Goal: Obtain resource: Obtain resource

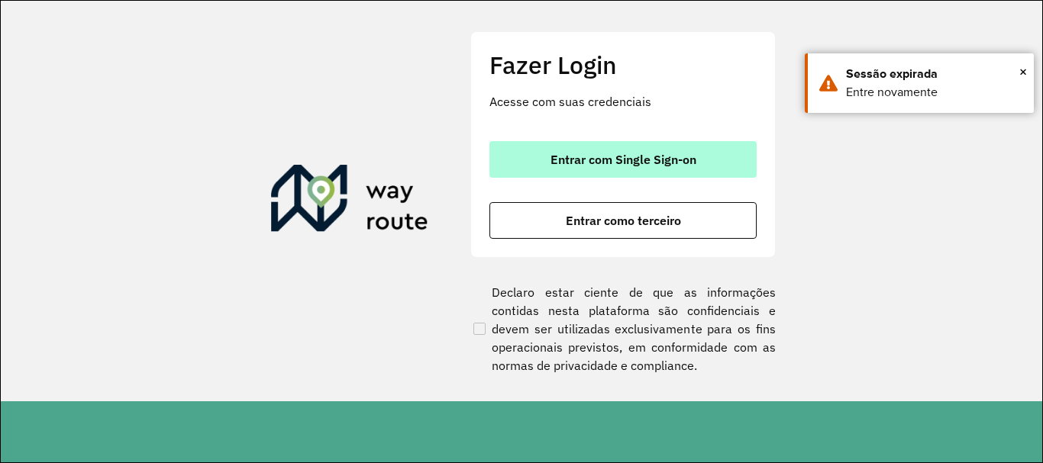
click at [673, 163] on span "Entrar com Single Sign-on" at bounding box center [623, 159] width 146 height 12
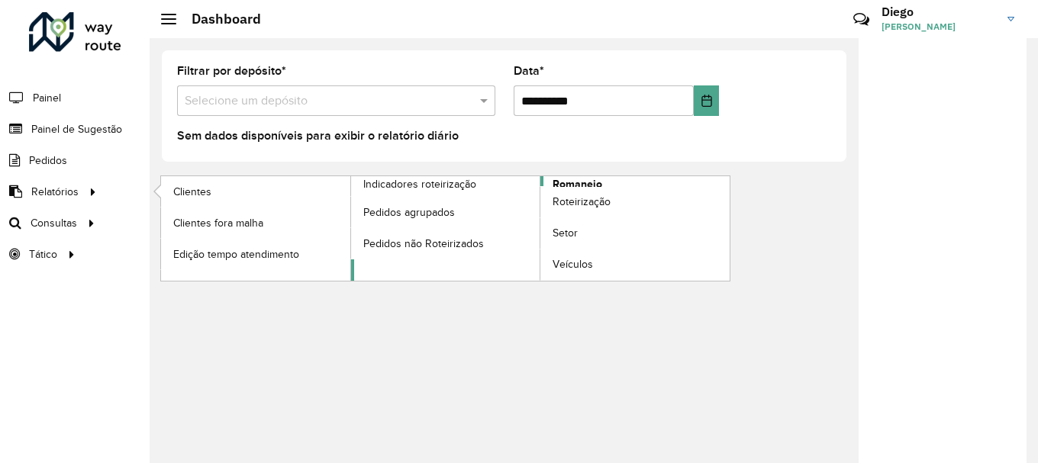
click at [584, 182] on span "Romaneio" at bounding box center [578, 184] width 50 height 16
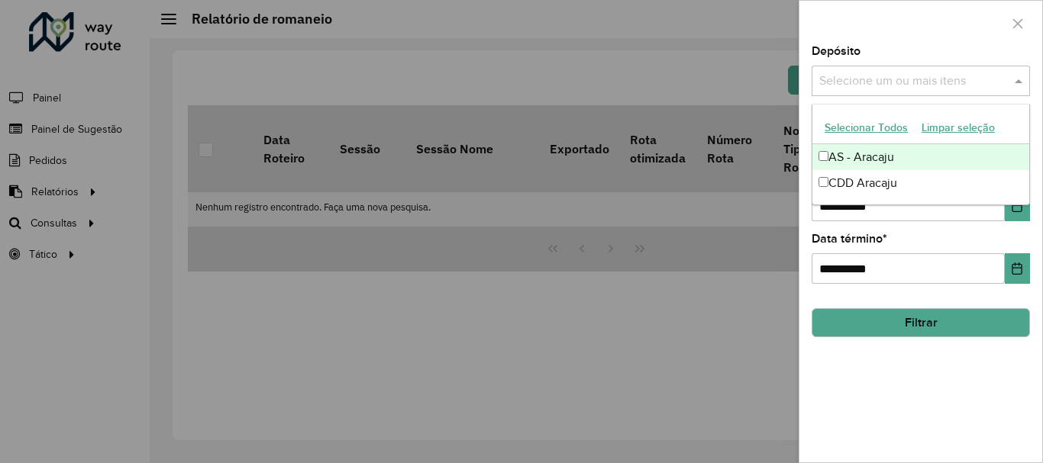
click at [1009, 79] on input "text" at bounding box center [912, 82] width 195 height 18
click at [860, 129] on button "Selecionar Todos" at bounding box center [866, 128] width 97 height 24
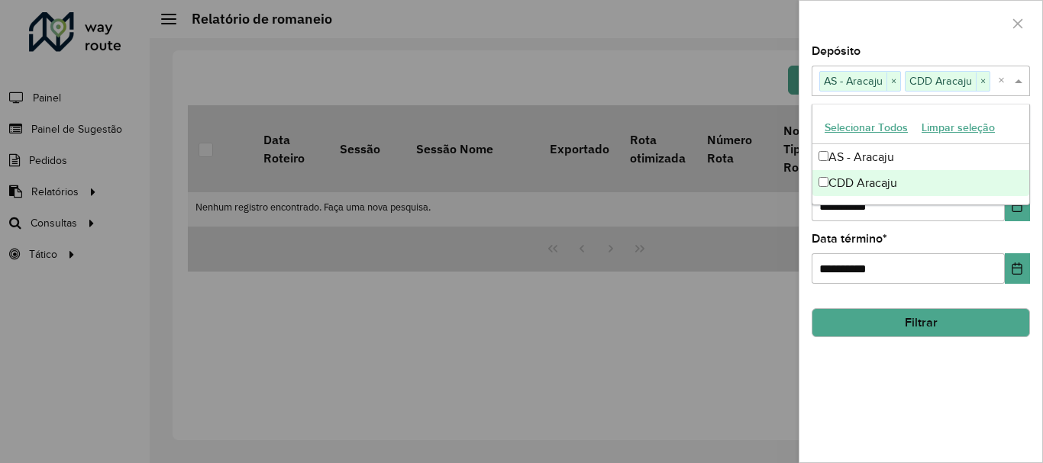
click at [967, 378] on div "**********" at bounding box center [920, 254] width 243 height 417
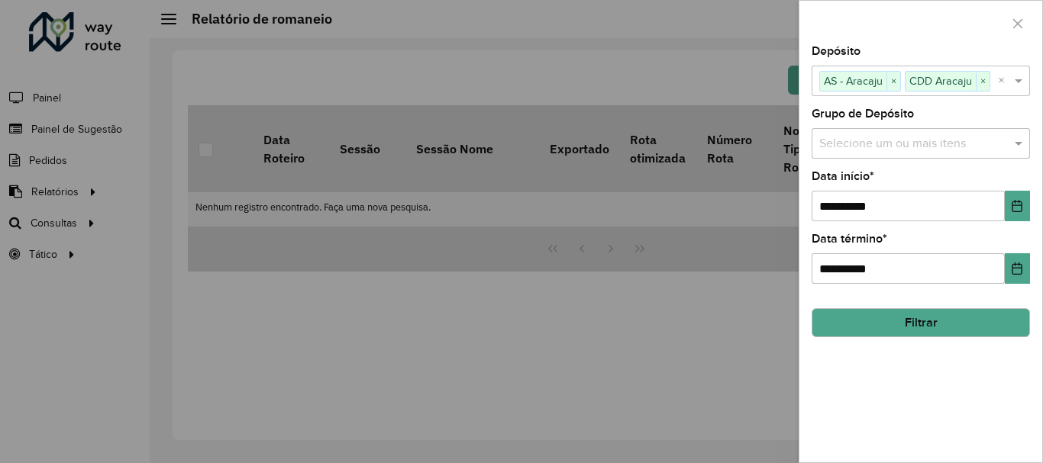
click at [925, 147] on input "text" at bounding box center [912, 144] width 195 height 18
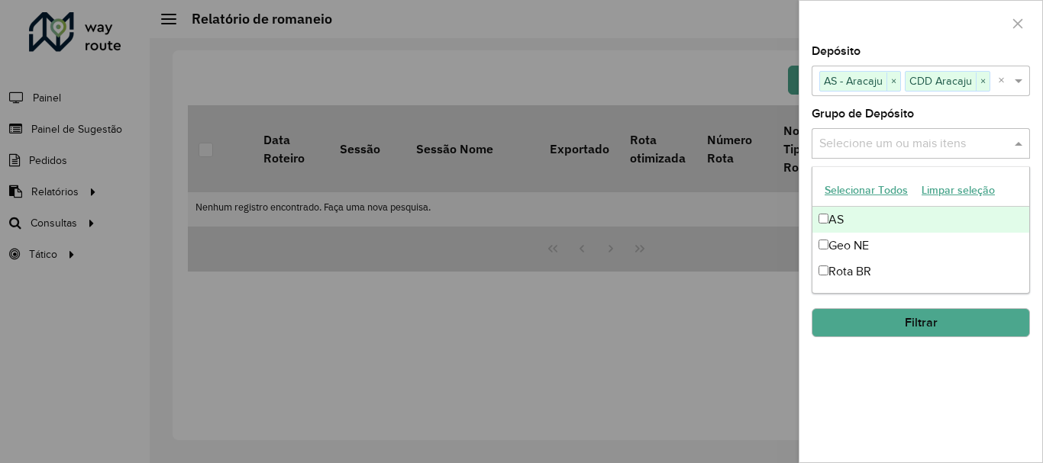
click at [874, 191] on button "Selecionar Todos" at bounding box center [866, 191] width 97 height 24
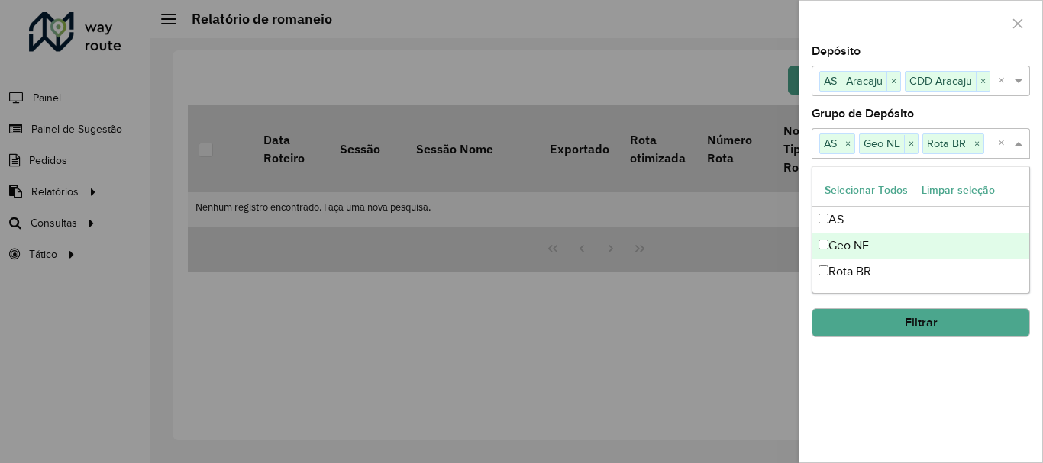
click at [949, 361] on div "**********" at bounding box center [920, 254] width 243 height 417
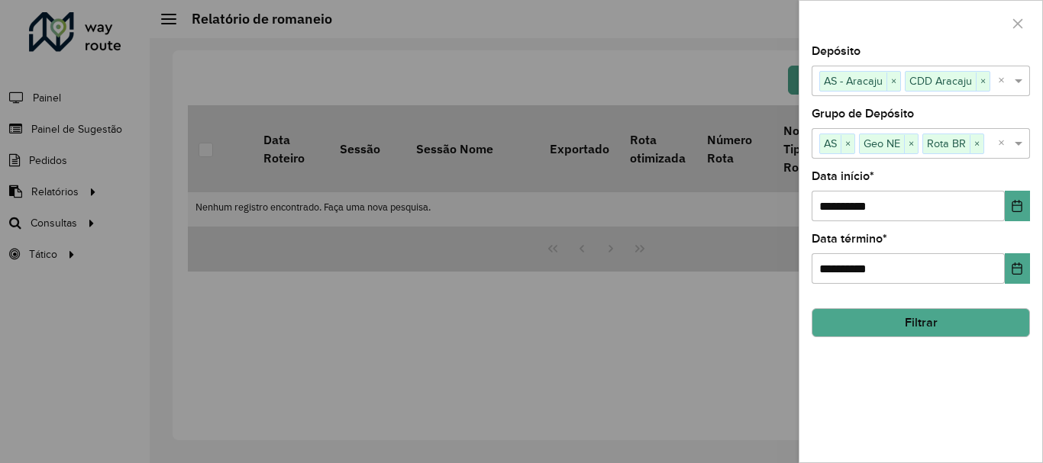
click at [938, 328] on button "Filtrar" at bounding box center [921, 322] width 218 height 29
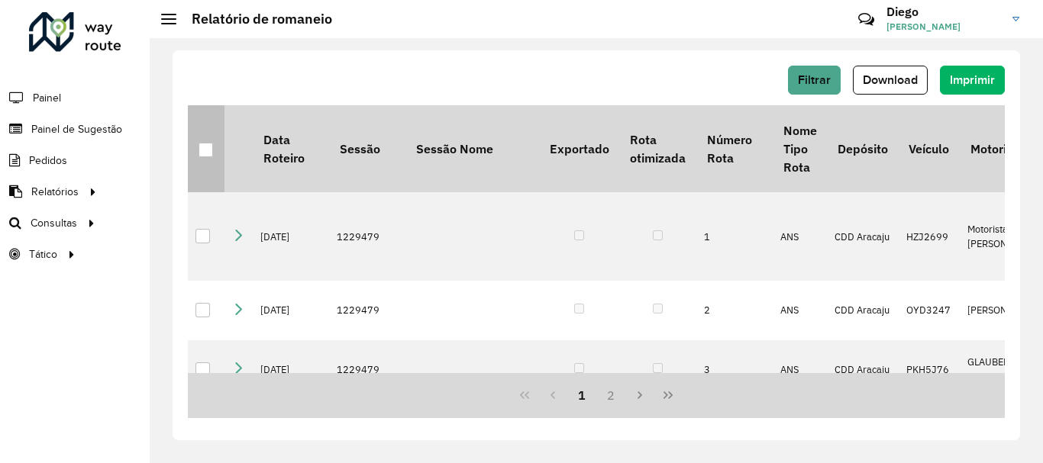
click at [210, 153] on div at bounding box center [205, 150] width 15 height 15
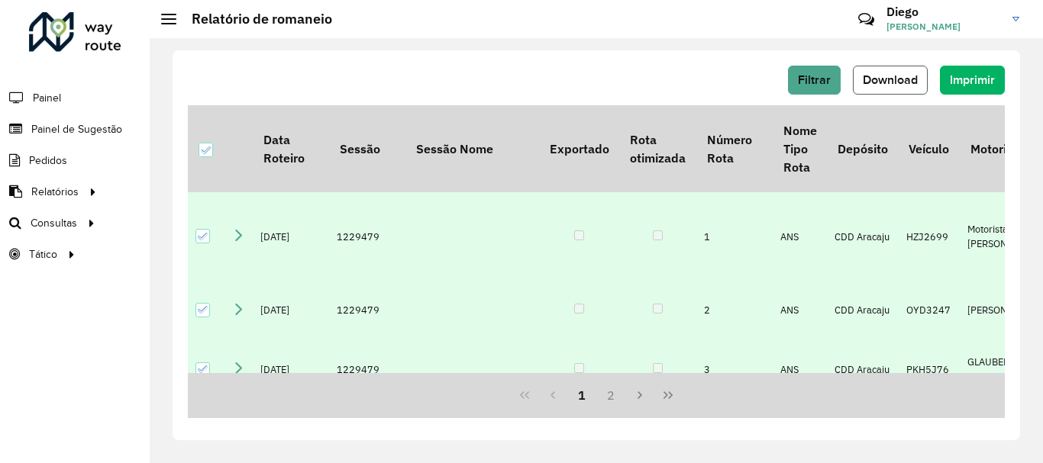
click at [905, 80] on span "Download" at bounding box center [890, 79] width 55 height 13
